Goal: Use online tool/utility

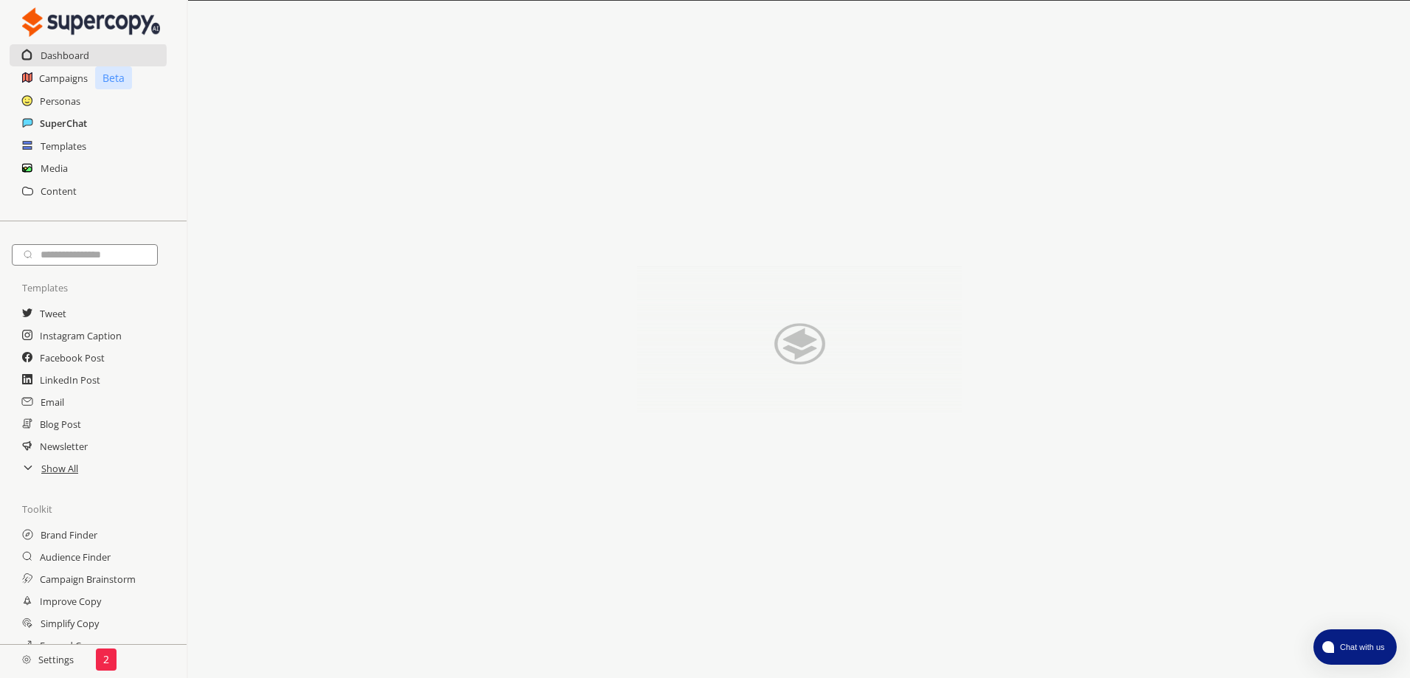
click at [79, 122] on h2 "SuperChat" at bounding box center [63, 123] width 47 height 22
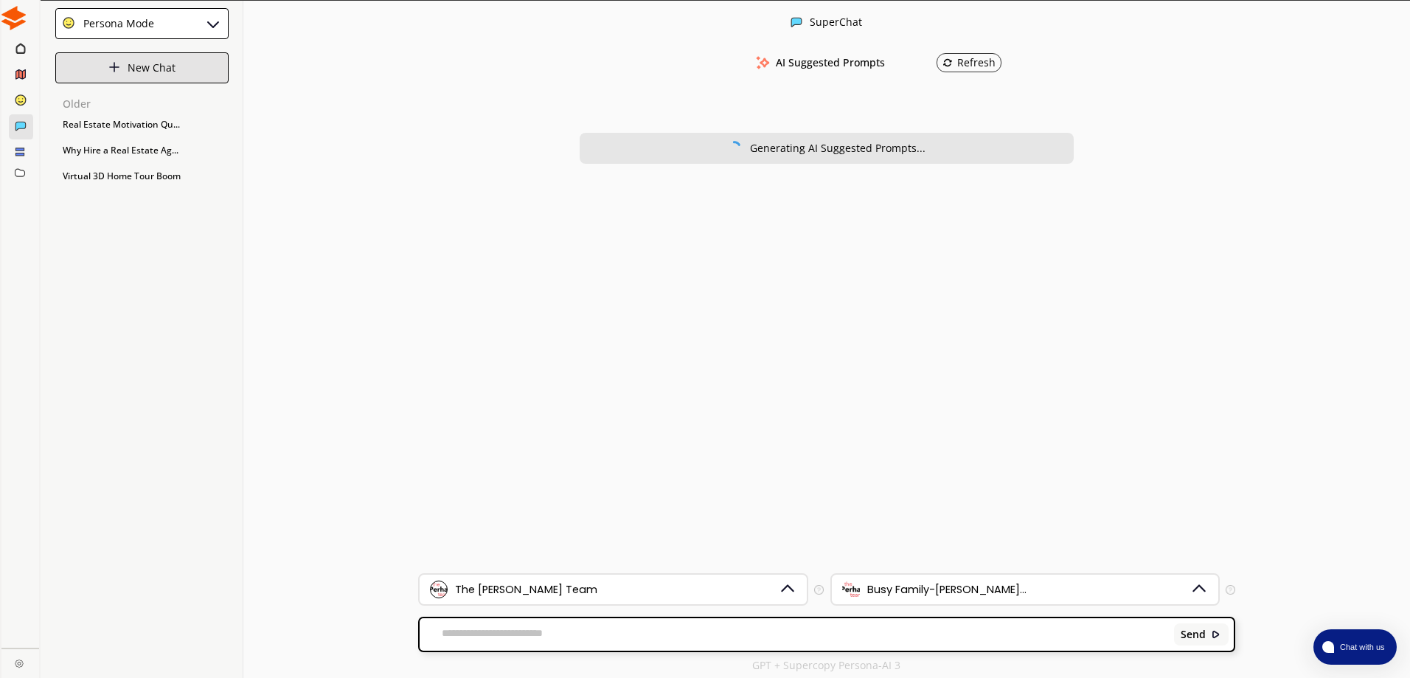
click at [125, 71] on div "New Chat" at bounding box center [141, 67] width 173 height 31
click at [974, 55] on div "Refresh" at bounding box center [968, 62] width 65 height 19
click at [113, 79] on div "New Chat" at bounding box center [141, 67] width 173 height 31
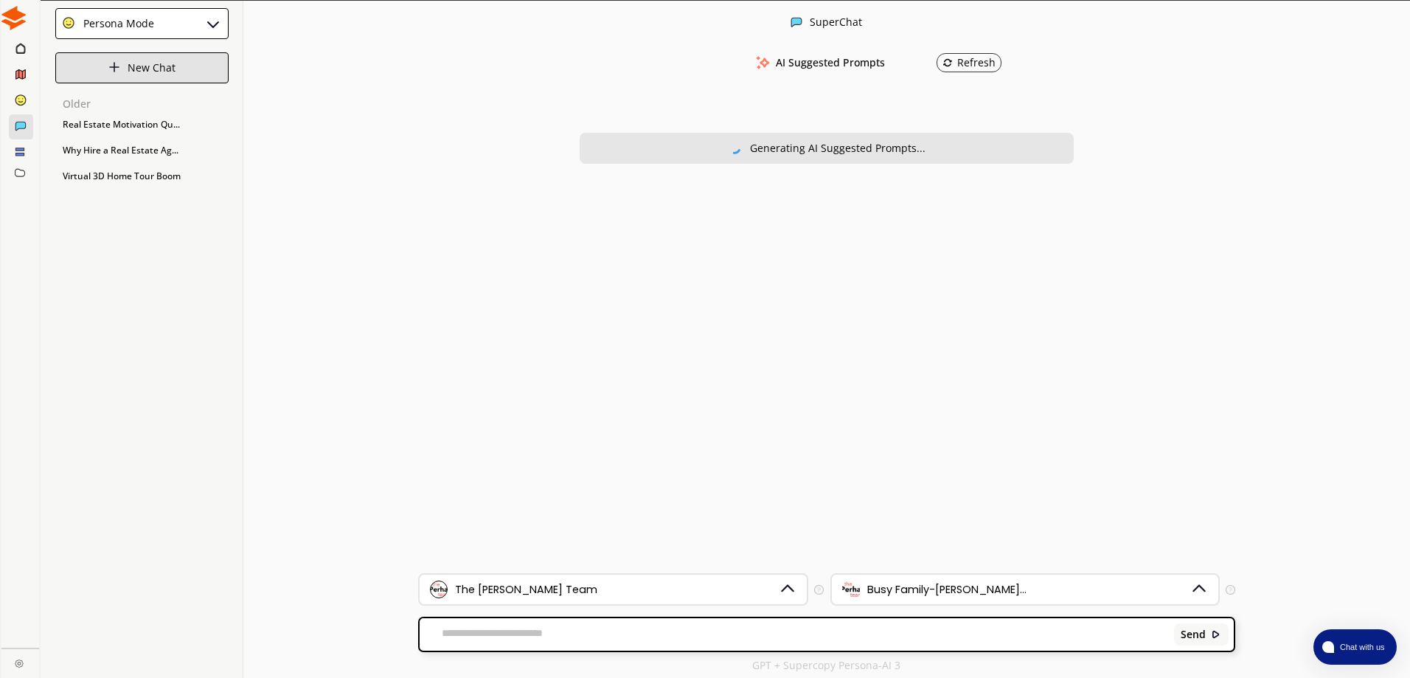
click at [145, 69] on p "New Chat" at bounding box center [152, 68] width 48 height 12
click at [532, 642] on div "Send" at bounding box center [826, 634] width 813 height 32
click at [541, 633] on textarea at bounding box center [794, 634] width 749 height 15
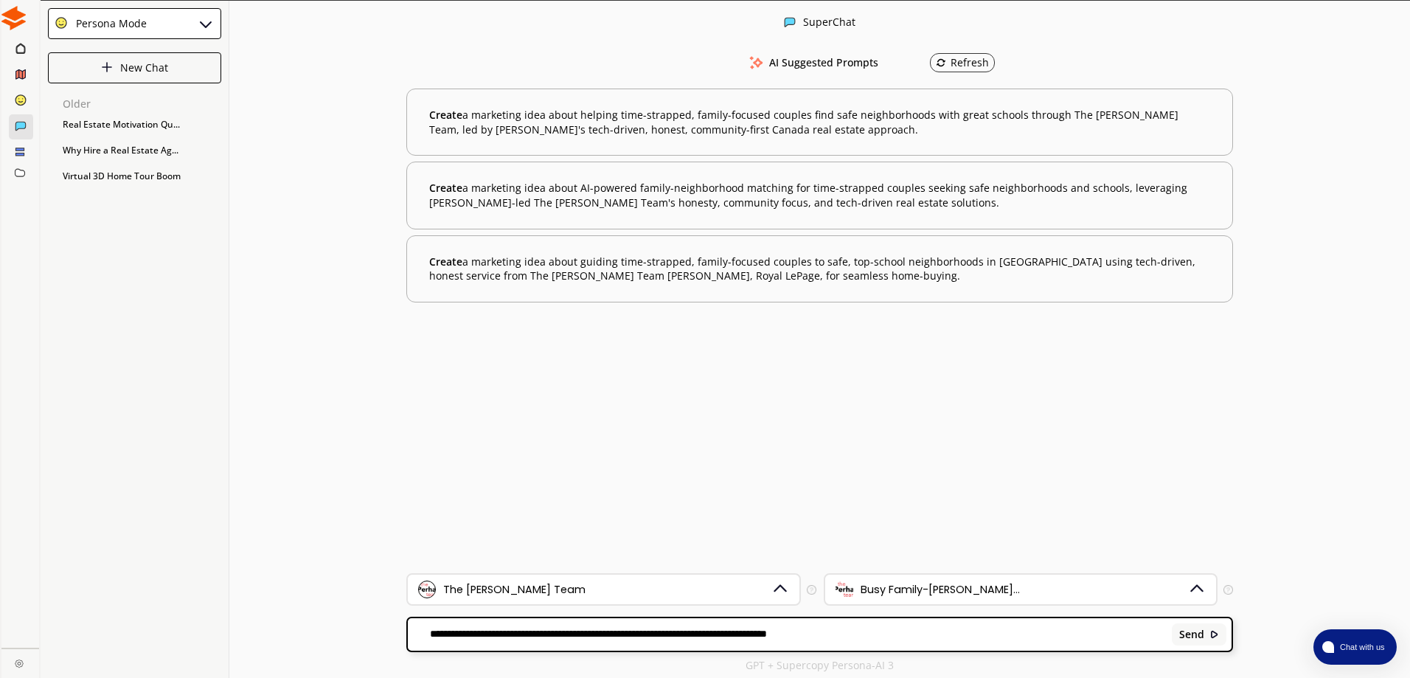
type textarea "**********"
